Goal: Transaction & Acquisition: Purchase product/service

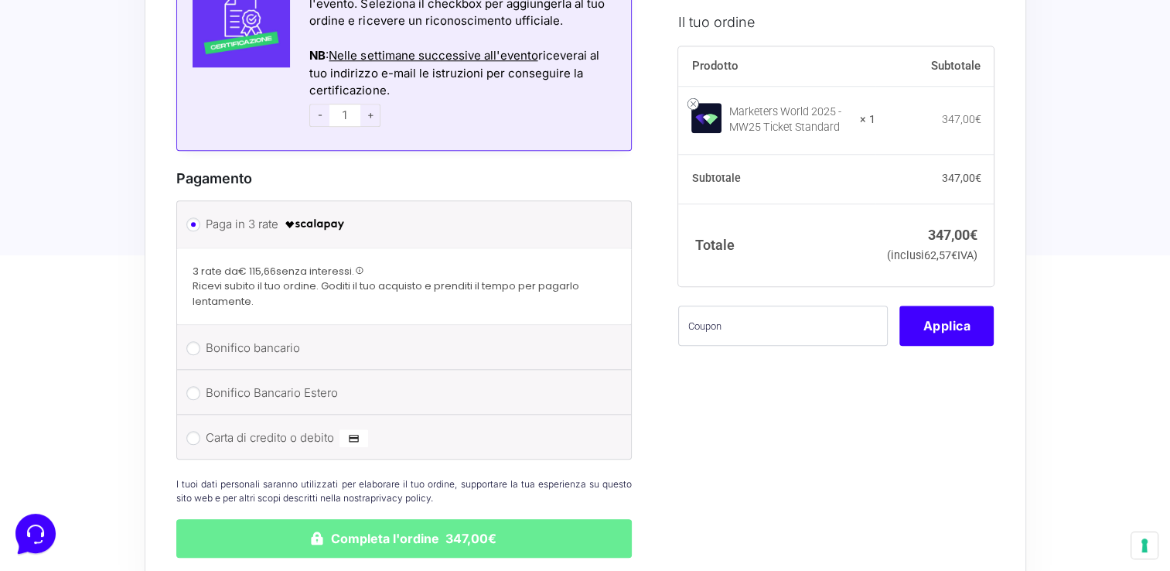
scroll to position [1470, 0]
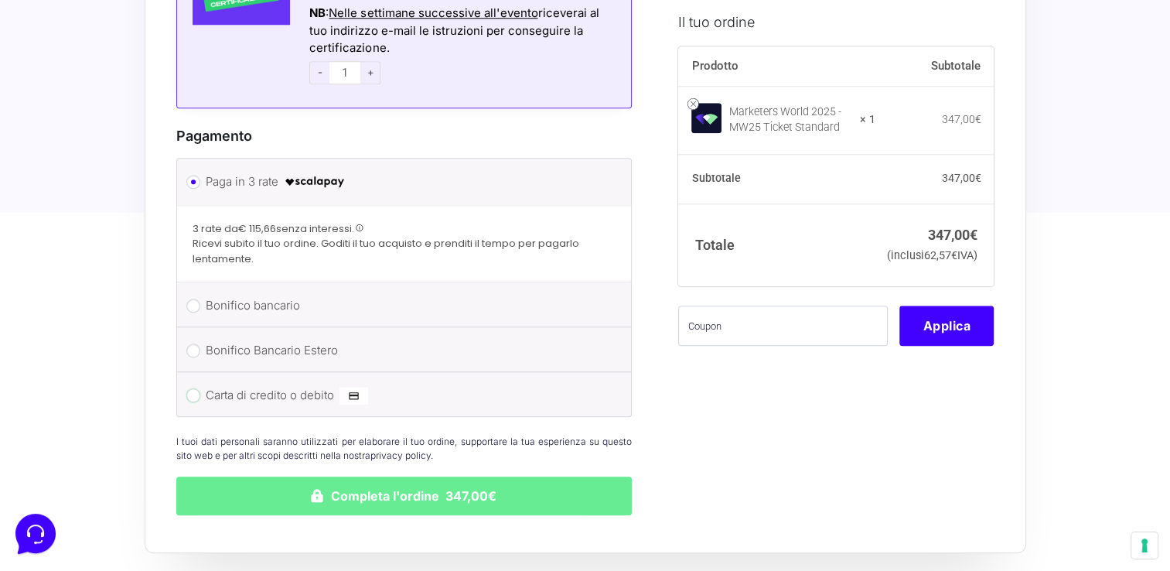
click at [193, 388] on input "Carta di credito o debito" at bounding box center [193, 395] width 14 height 14
radio input "true"
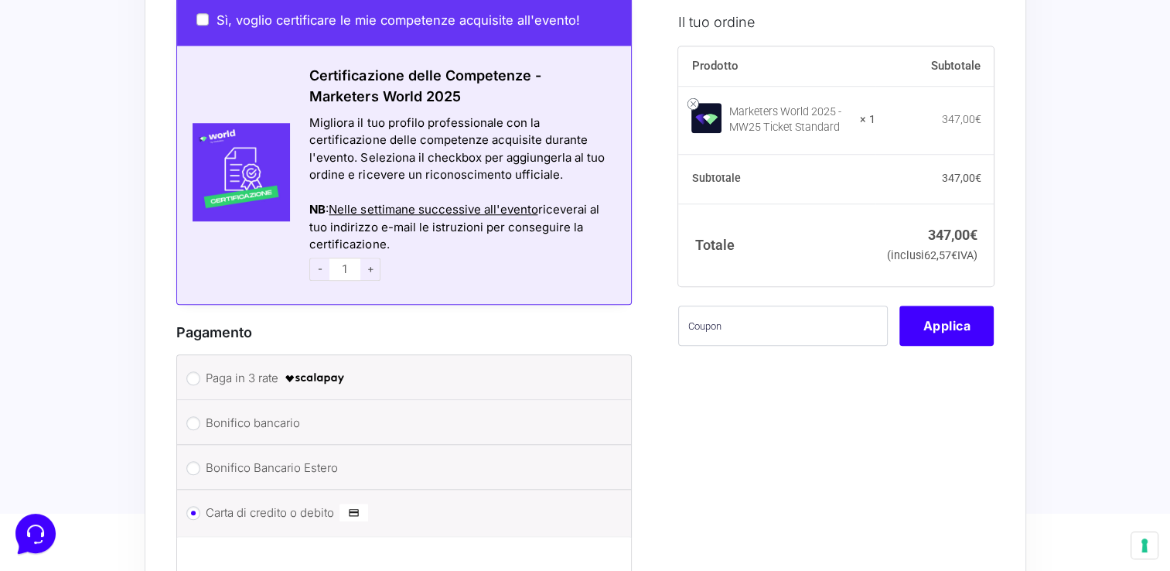
scroll to position [1660, 0]
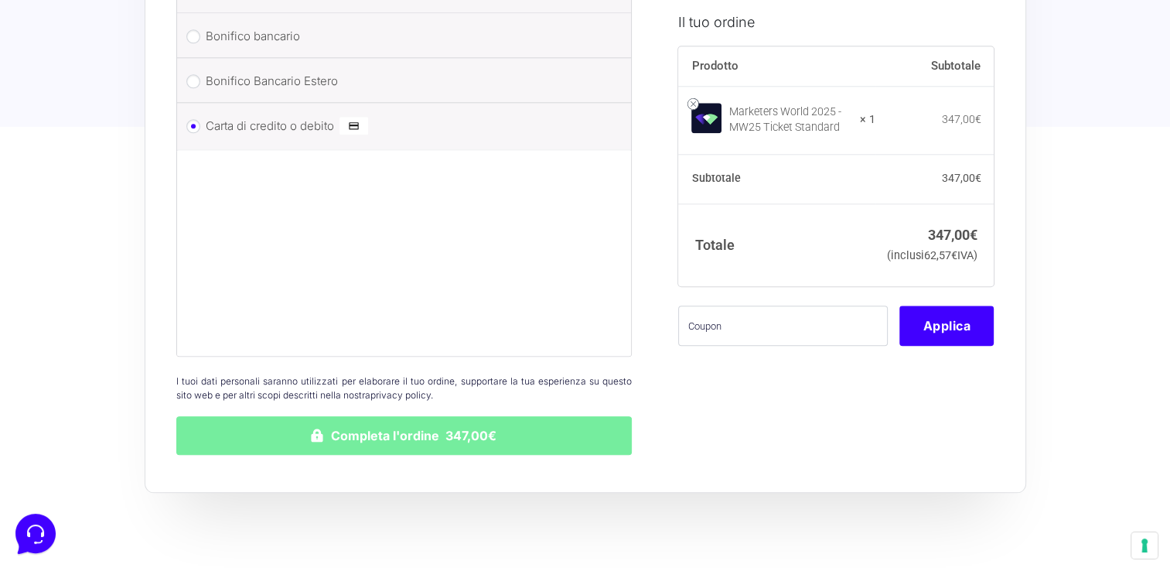
click at [477, 416] on button "Completa l'ordine 347,00€" at bounding box center [404, 435] width 456 height 39
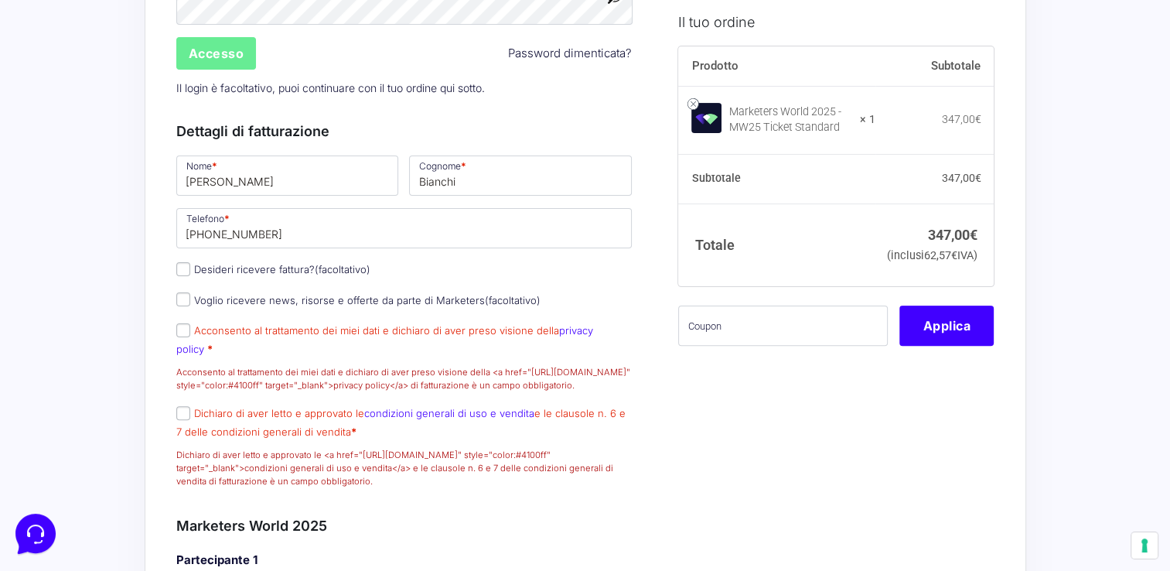
scroll to position [569, 0]
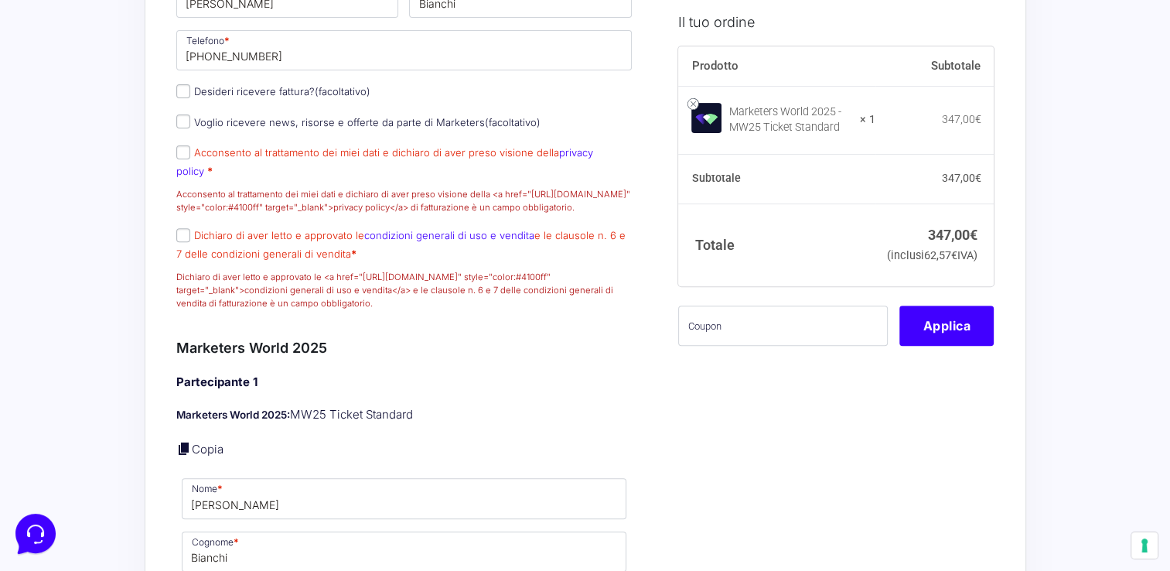
click at [193, 252] on p "Dichiaro di aver letto e approvato le condizioni generali di uso e vendita e le…" at bounding box center [404, 268] width 467 height 88
click at [183, 242] on input "Dichiaro di aver letto e approvato le condizioni generali di uso e vendita e le…" at bounding box center [183, 235] width 14 height 14
checkbox input "true"
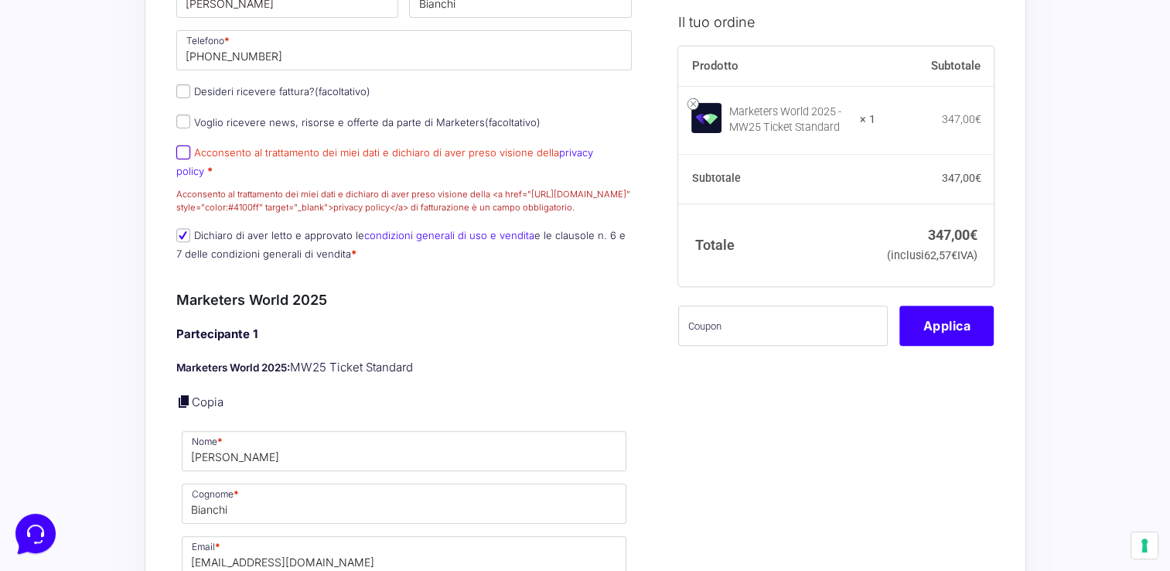
click at [185, 159] on input "Acconsento al trattamento dei miei dati e dichiaro di aver preso visione della …" at bounding box center [183, 152] width 14 height 14
checkbox input "true"
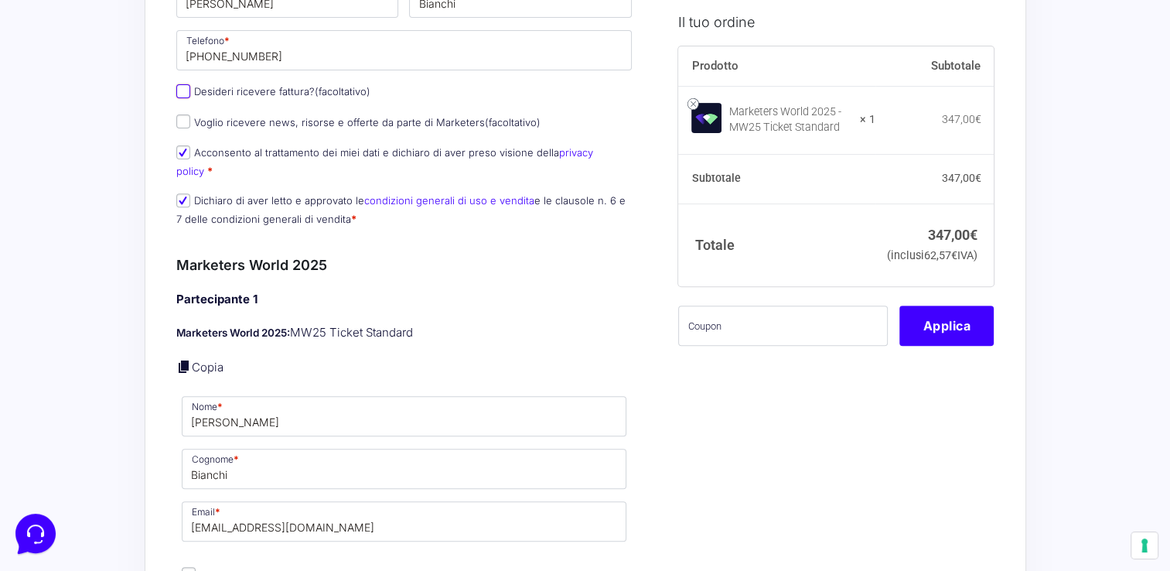
click at [176, 98] on input "Desideri ricevere fattura? (facoltativo)" at bounding box center [183, 91] width 14 height 14
checkbox input "true"
type input "Riparamati Srls"
select select "IT"
type input "[GEOGRAPHIC_DATA]"
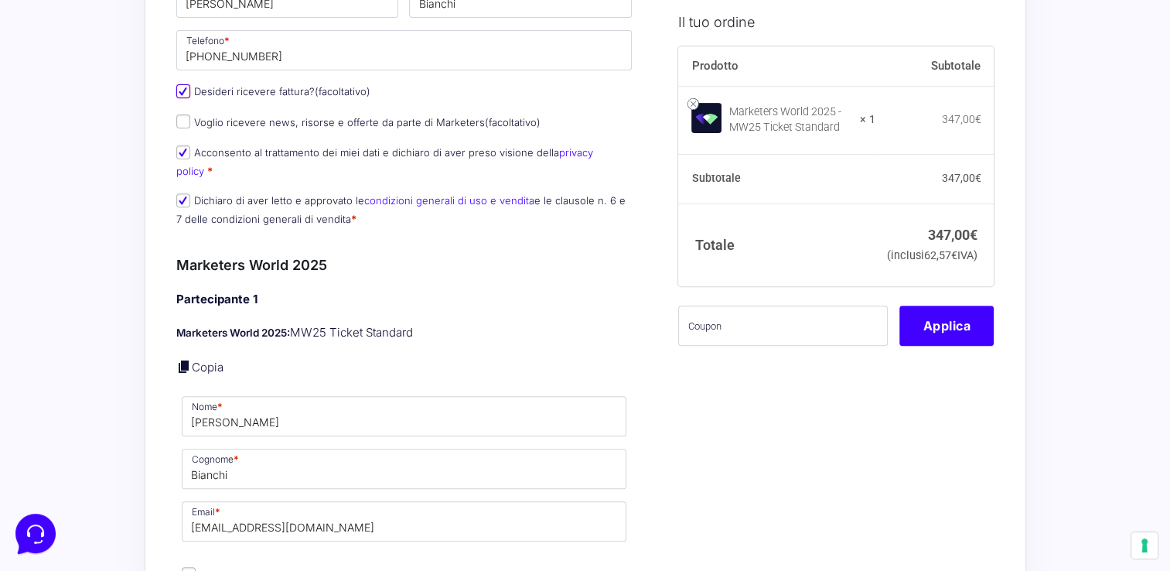
type input "[GEOGRAPHIC_DATA]"
type input "[STREET_ADDRESS][PERSON_NAME]"
type input "31017"
type input "05314380261"
type input "[EMAIL_ADDRESS][DOMAIN_NAME]"
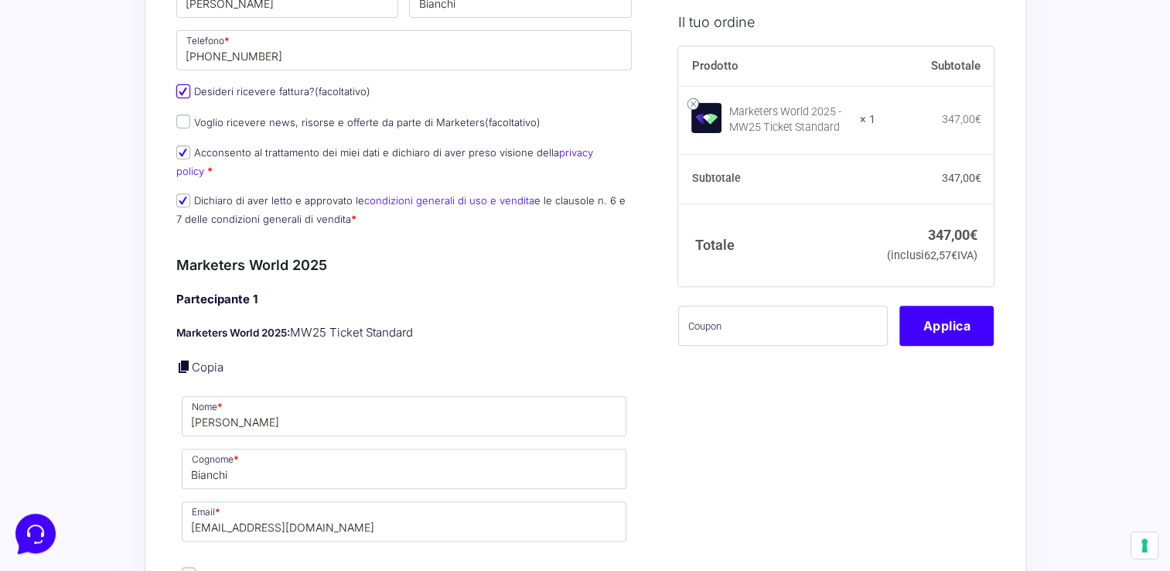
type input "M5UXCR1"
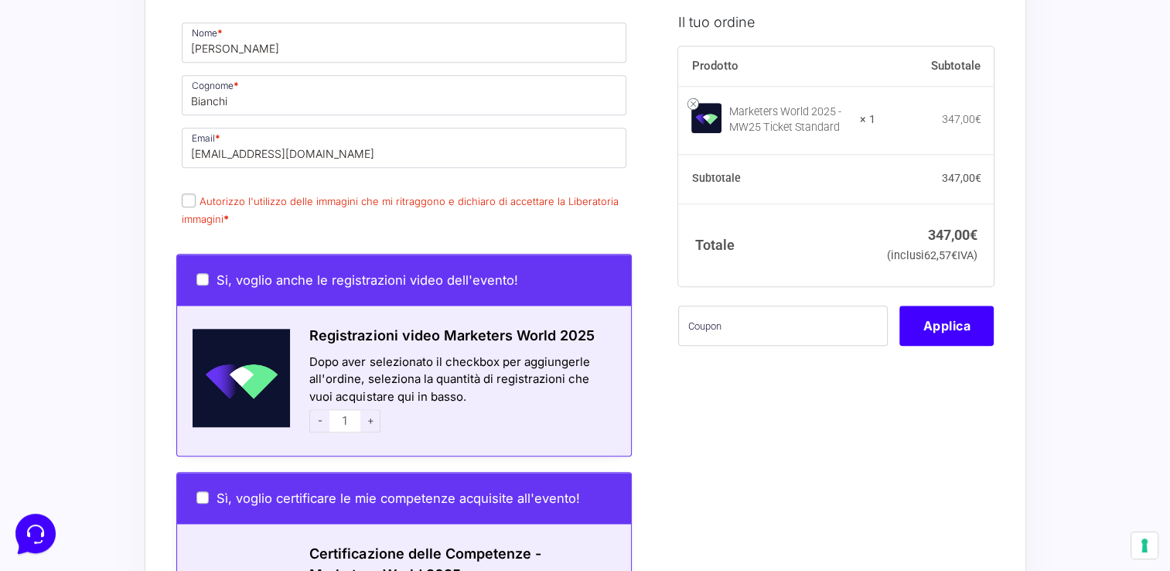
scroll to position [1498, 0]
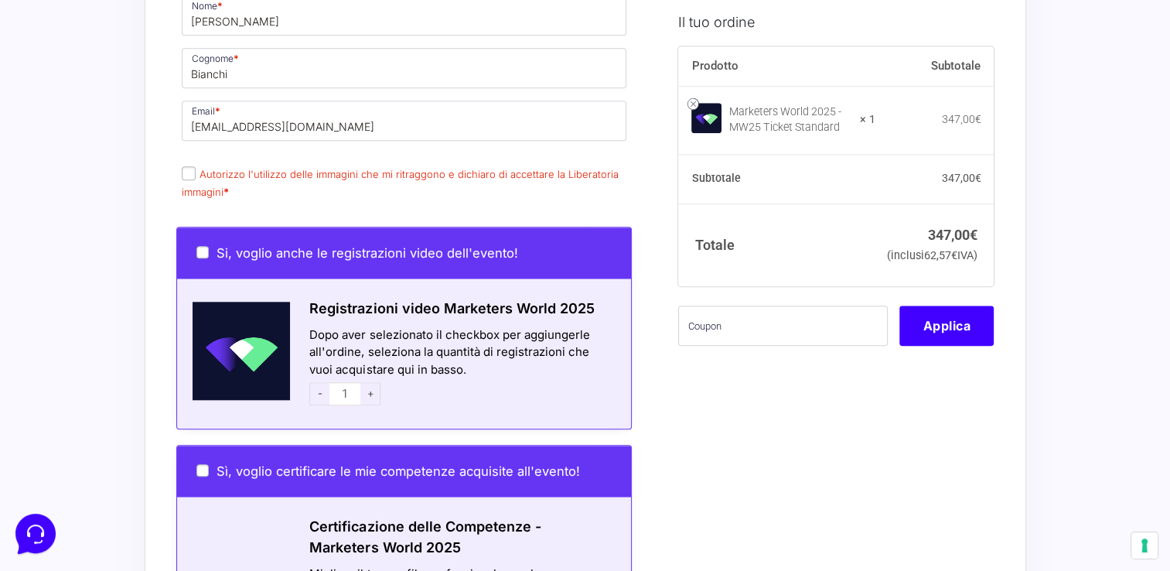
click at [195, 170] on label "Autorizzo l'utilizzo delle immagini che mi ritraggono e dichiaro di accettare l…" at bounding box center [400, 183] width 437 height 30
click at [195, 170] on input "Autorizzo l'utilizzo delle immagini che mi ritraggono e dichiaro di accettare l…" at bounding box center [189, 173] width 14 height 14
checkbox input "true"
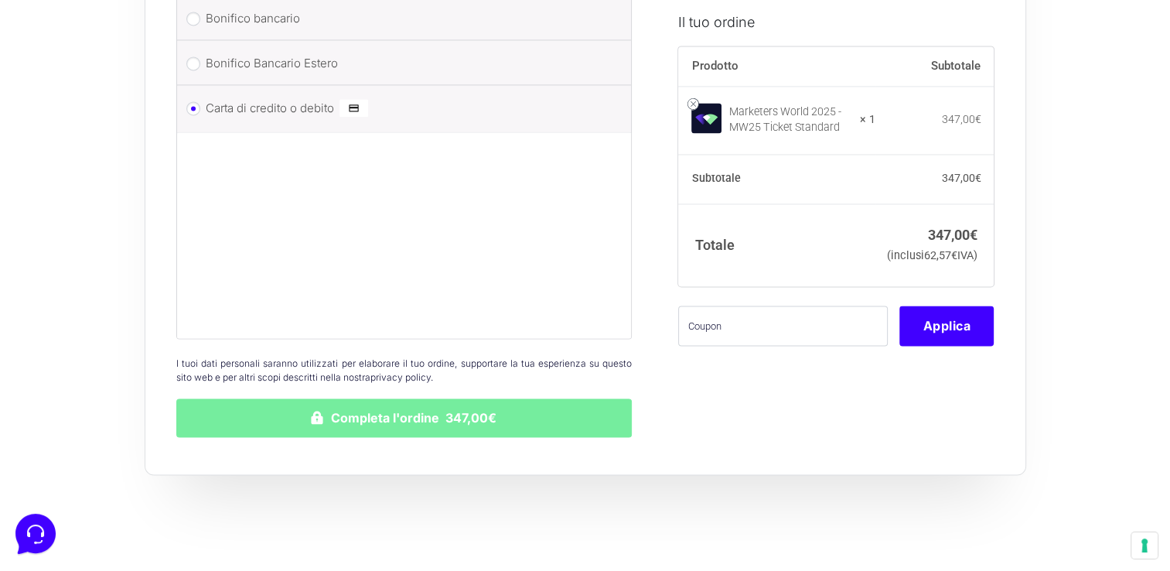
scroll to position [2426, 0]
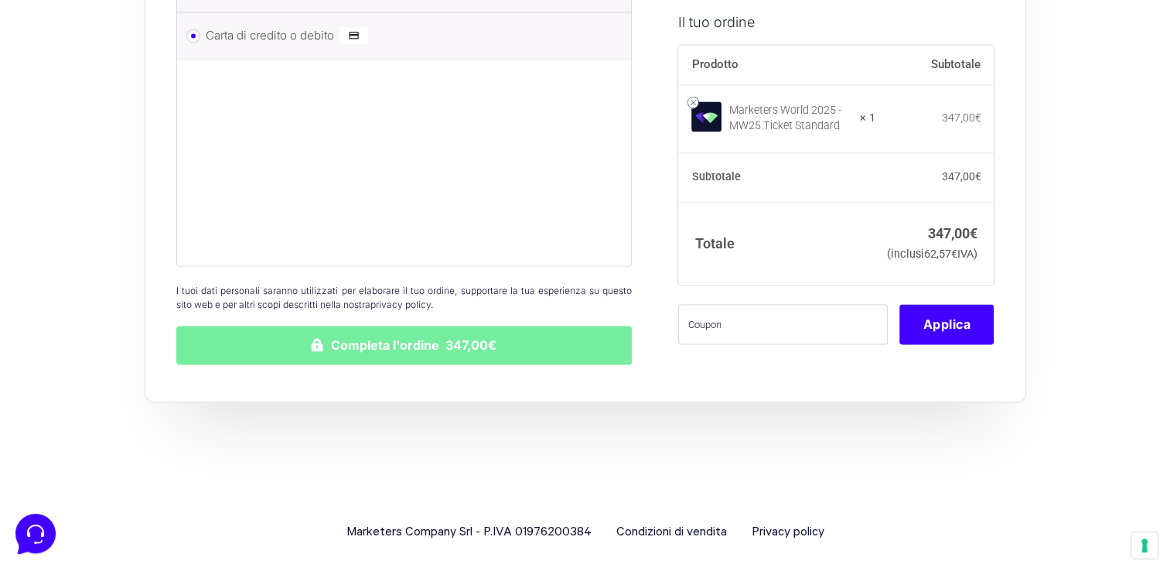
click at [493, 337] on button "Completa l'ordine 347,00€" at bounding box center [404, 345] width 456 height 39
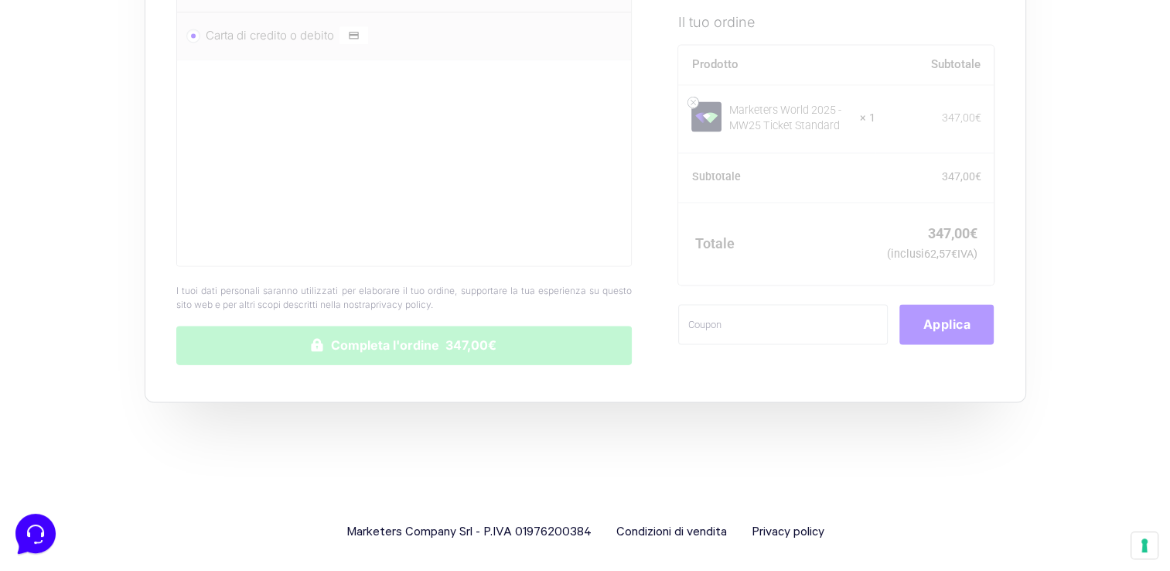
scroll to position [1962, 0]
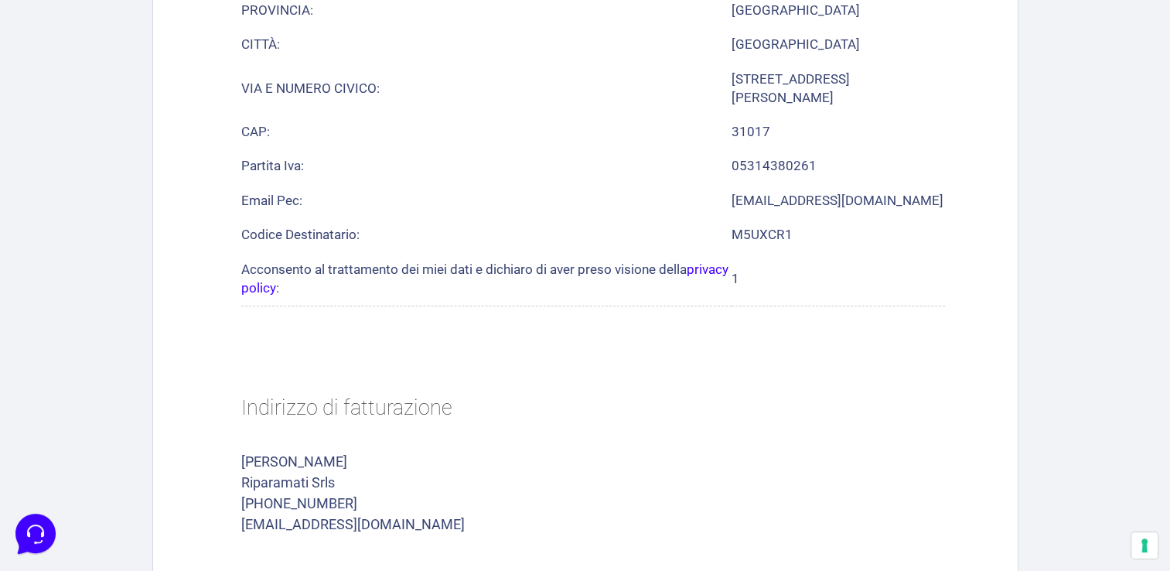
scroll to position [1141, 0]
